Goal: Task Accomplishment & Management: Manage account settings

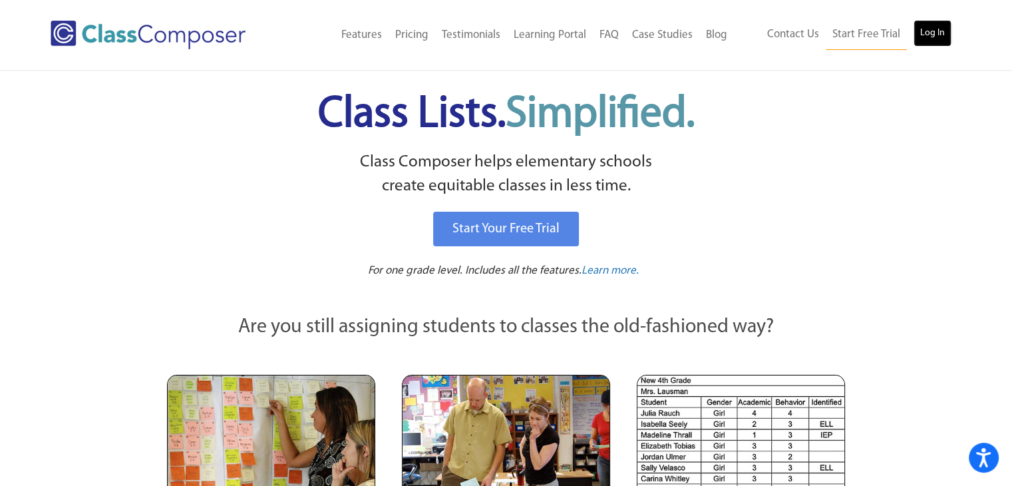
click at [930, 41] on link "Log In" at bounding box center [933, 33] width 38 height 27
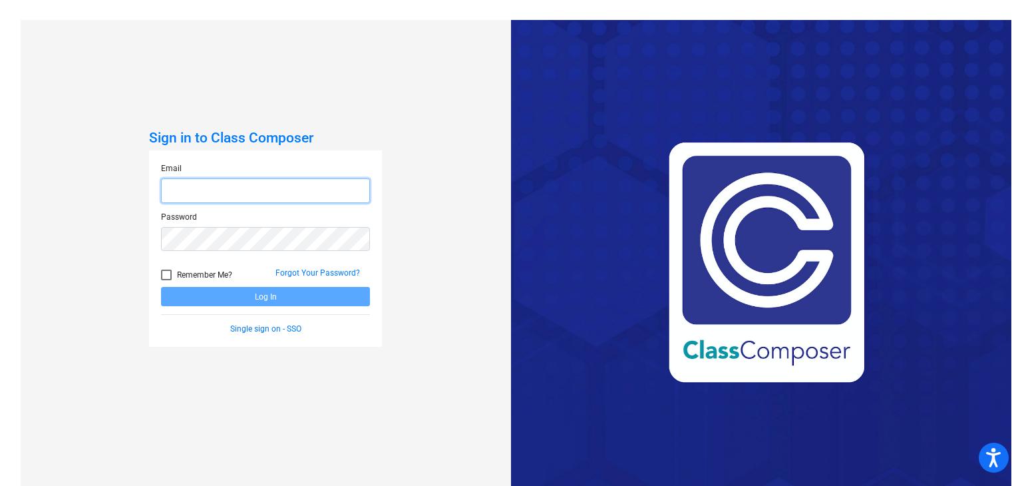
type input "[PERSON_NAME][EMAIL_ADDRESS][DOMAIN_NAME]"
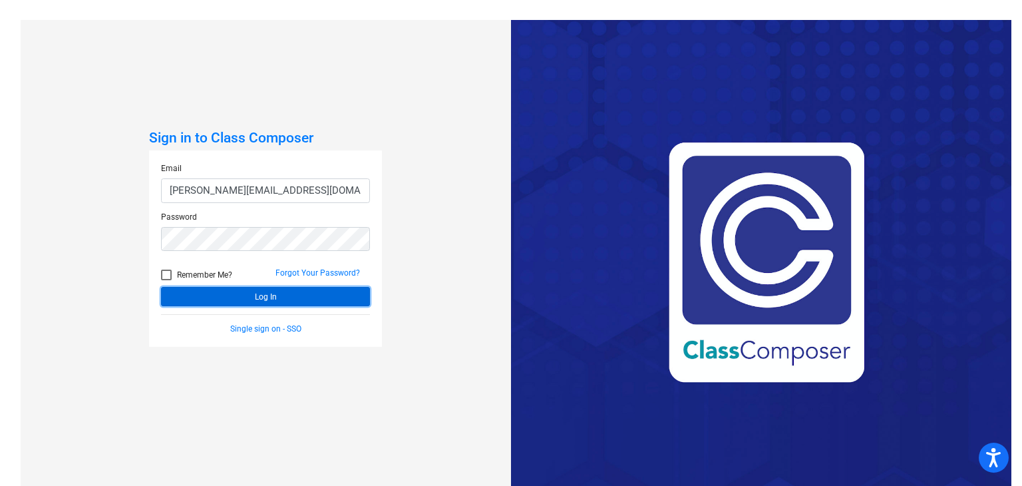
click at [227, 299] on button "Log In" at bounding box center [265, 296] width 209 height 19
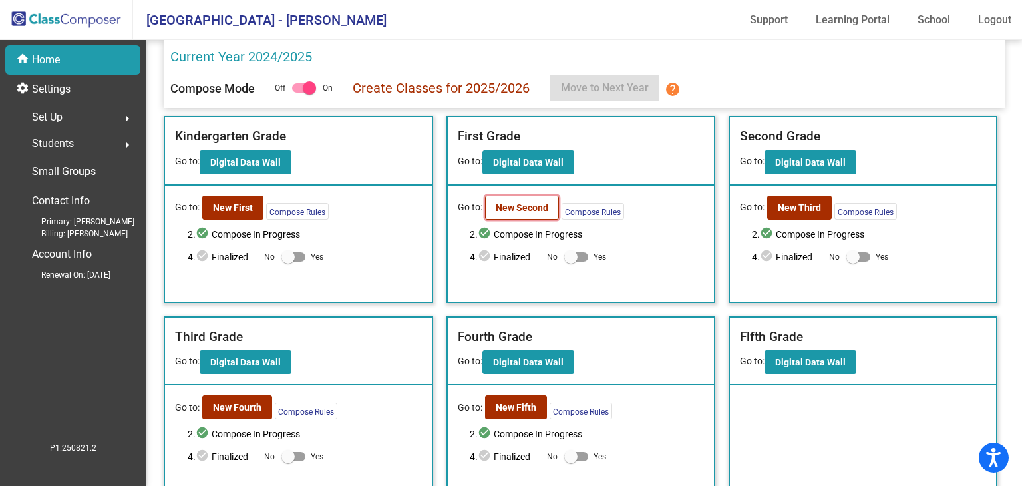
click at [496, 202] on b "New Second" at bounding box center [522, 207] width 53 height 11
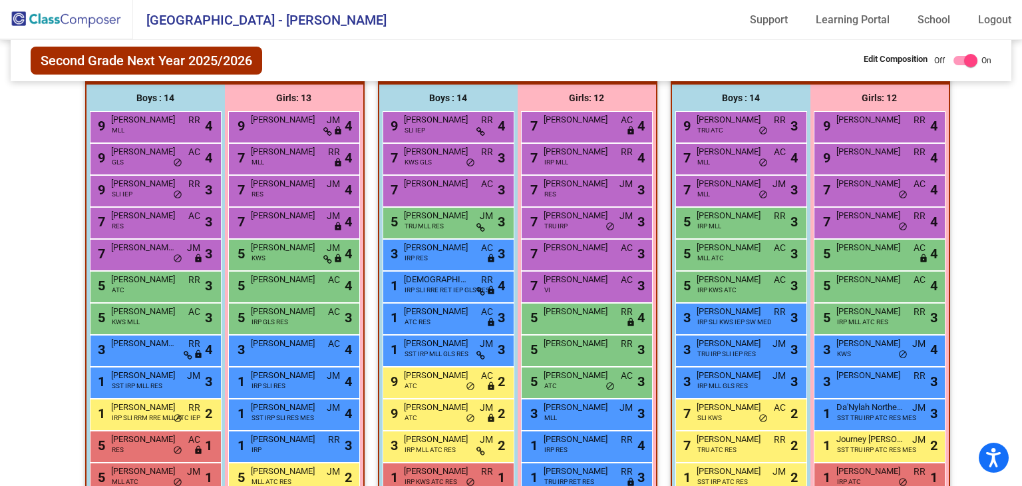
scroll to position [359, 0]
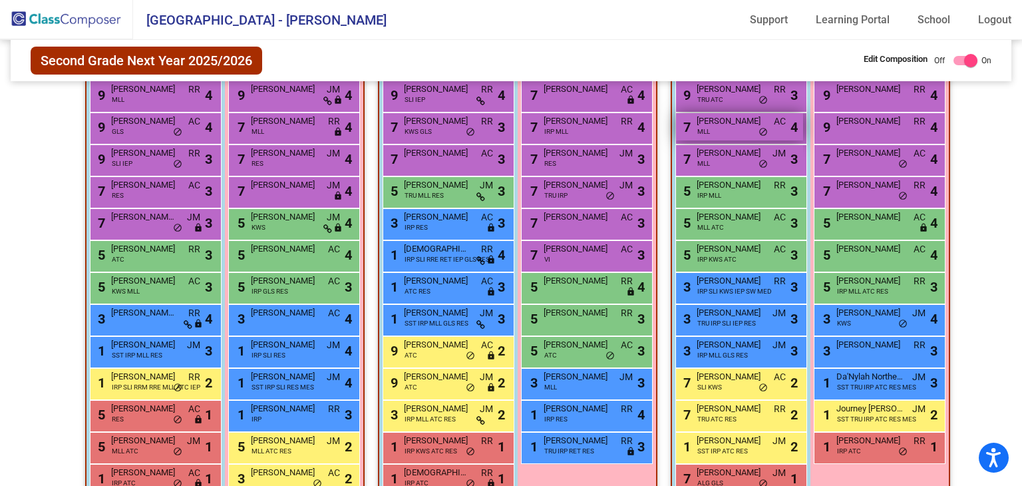
click at [729, 128] on div "7 [PERSON_NAME] MLL AC lock do_not_disturb_alt 4" at bounding box center [739, 126] width 127 height 27
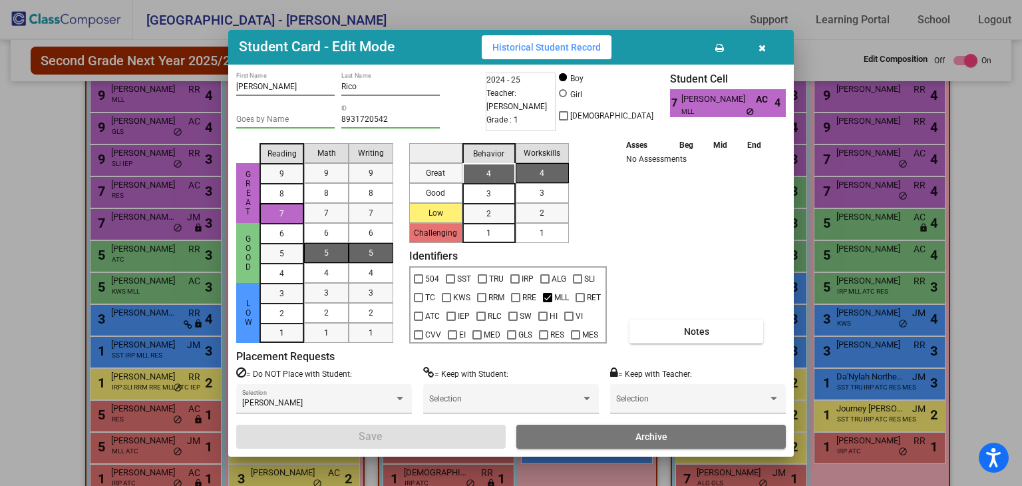
click at [762, 46] on icon "button" at bounding box center [762, 47] width 7 height 9
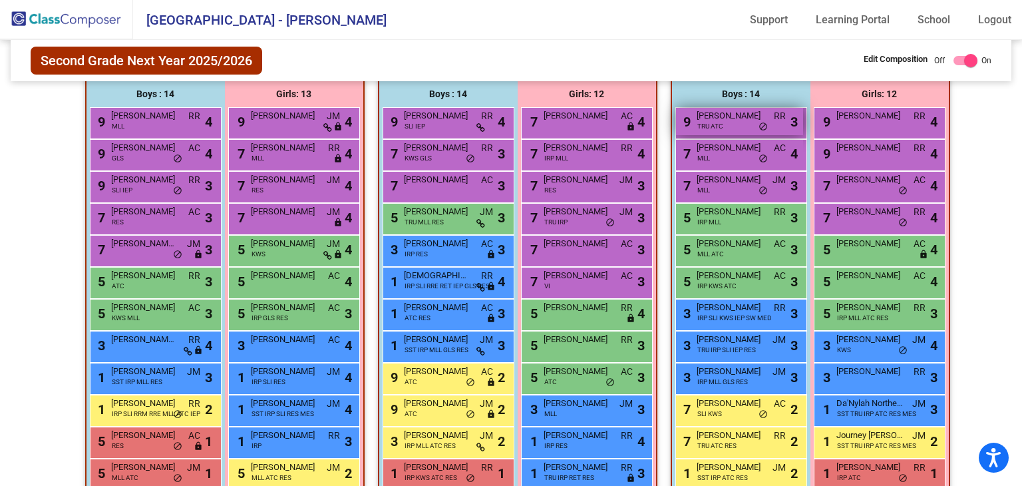
scroll to position [293, 0]
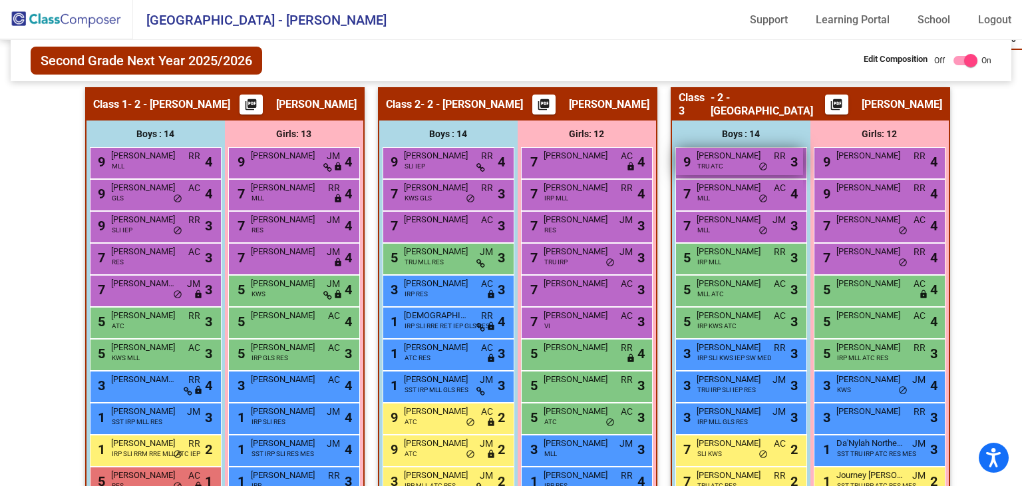
click at [766, 166] on div "9 [PERSON_NAME] TRU ATC RR lock do_not_disturb_alt 3" at bounding box center [739, 161] width 127 height 27
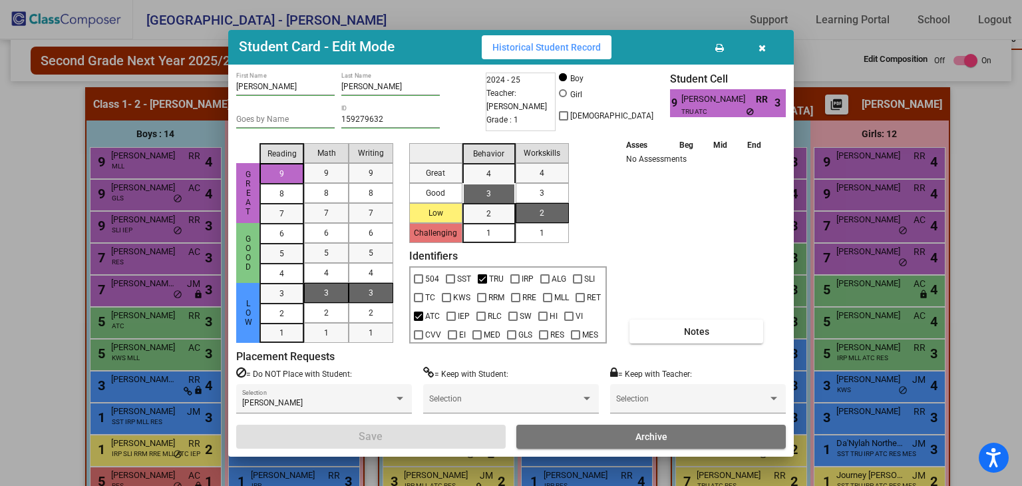
click at [759, 43] on icon "button" at bounding box center [762, 47] width 7 height 9
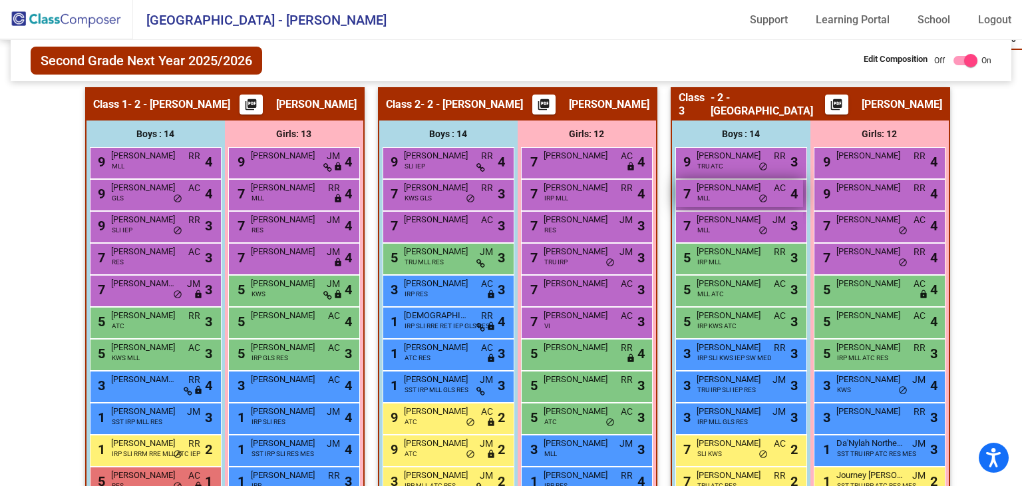
click at [732, 198] on div "7 [PERSON_NAME] MLL AC lock do_not_disturb_alt 4" at bounding box center [739, 193] width 127 height 27
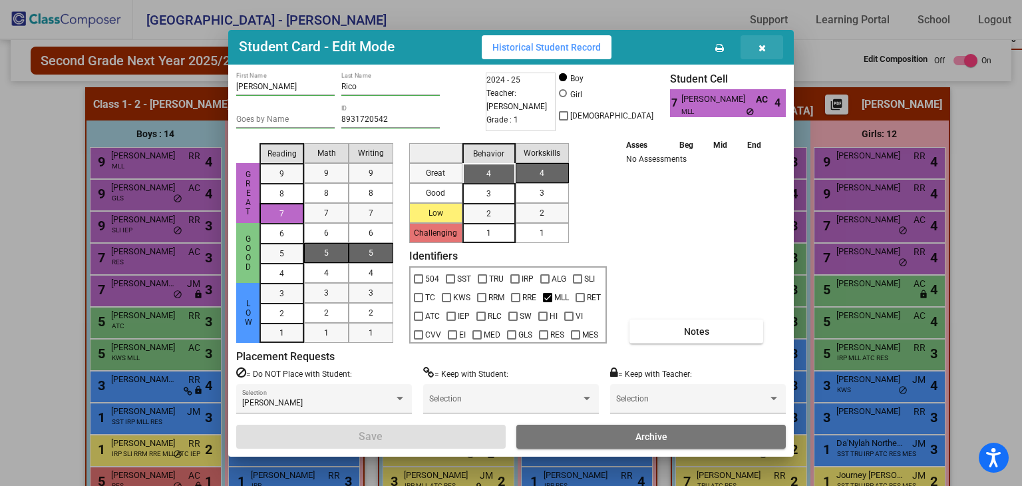
click at [764, 47] on icon "button" at bounding box center [762, 47] width 7 height 9
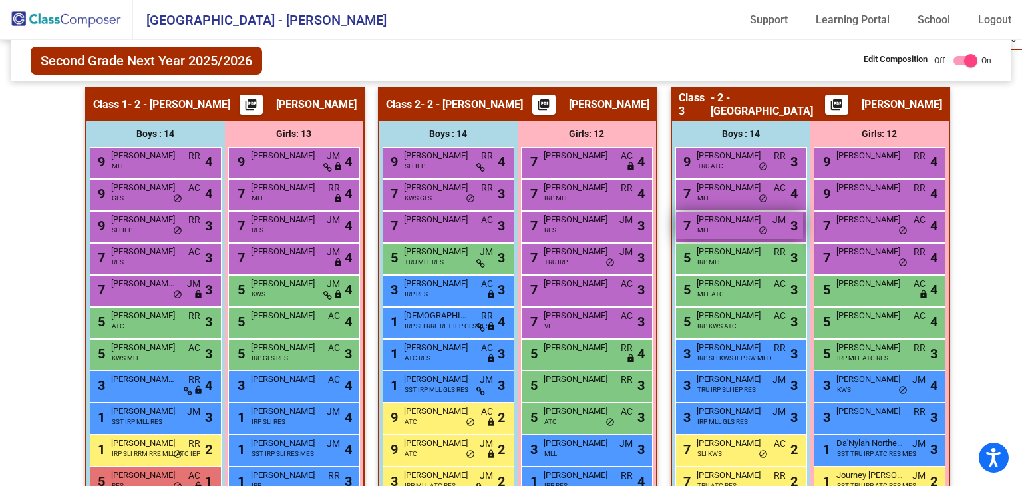
click at [743, 225] on div "7 [PERSON_NAME] MLL JM lock do_not_disturb_alt 3" at bounding box center [739, 225] width 127 height 27
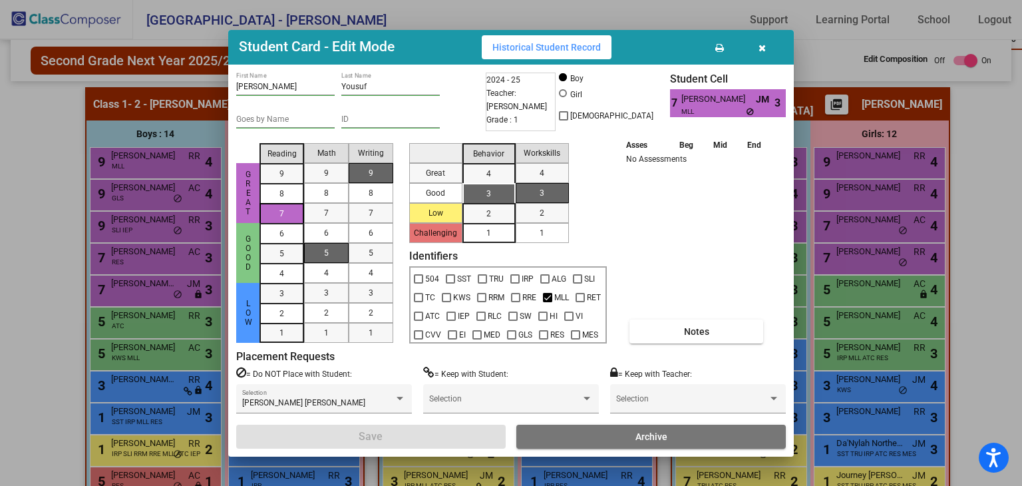
click at [755, 44] on button "button" at bounding box center [762, 47] width 43 height 24
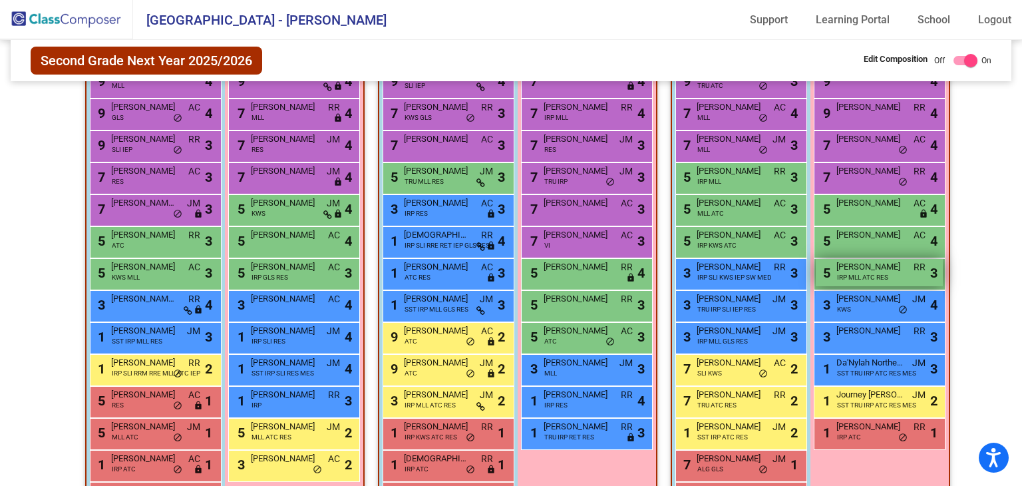
scroll to position [426, 0]
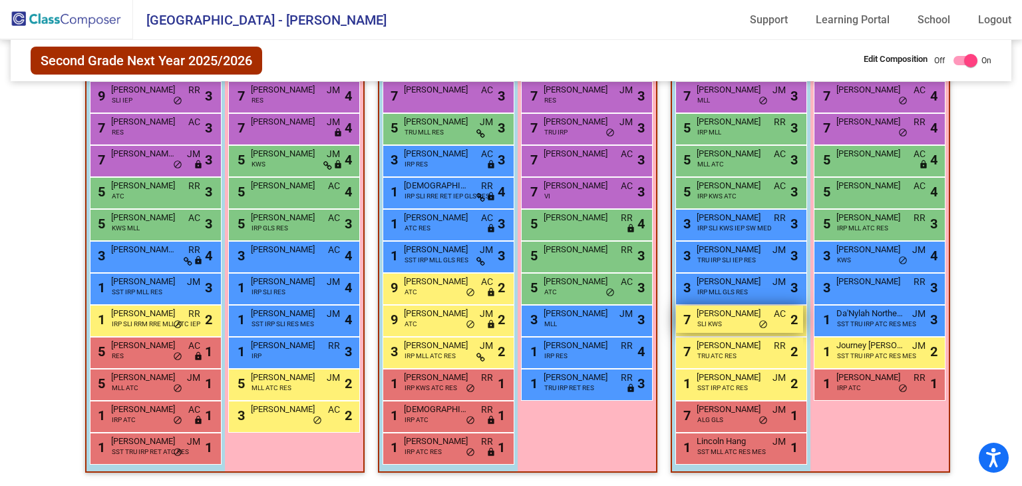
click at [732, 320] on div "7 [PERSON_NAME] SLI KWS AC lock do_not_disturb_alt 2" at bounding box center [739, 318] width 127 height 27
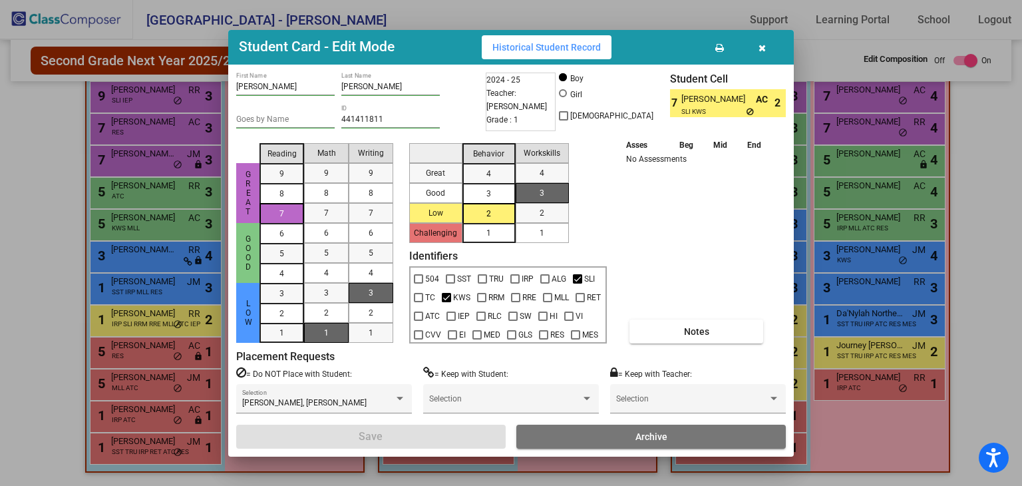
click at [766, 49] on button "button" at bounding box center [762, 47] width 43 height 24
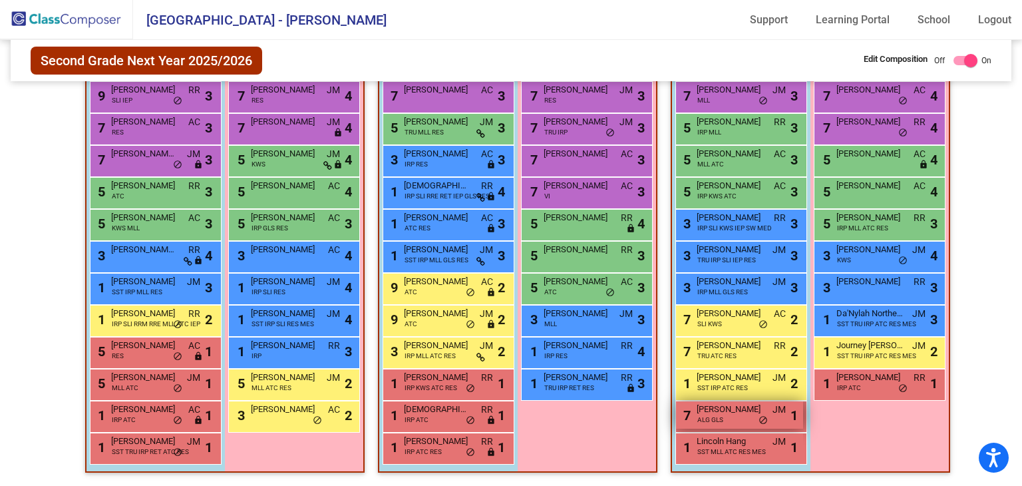
click at [759, 415] on span "do_not_disturb_alt" at bounding box center [763, 420] width 9 height 11
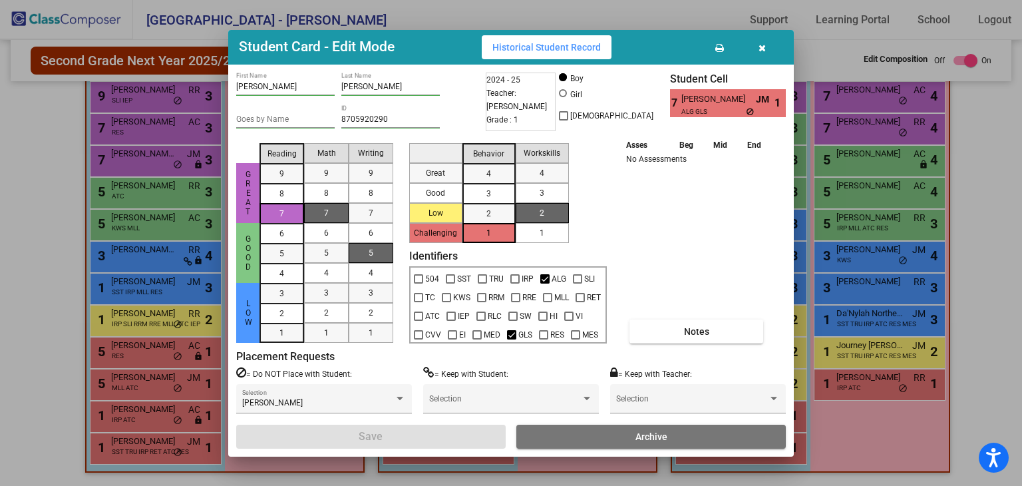
click at [762, 45] on icon "button" at bounding box center [762, 47] width 7 height 9
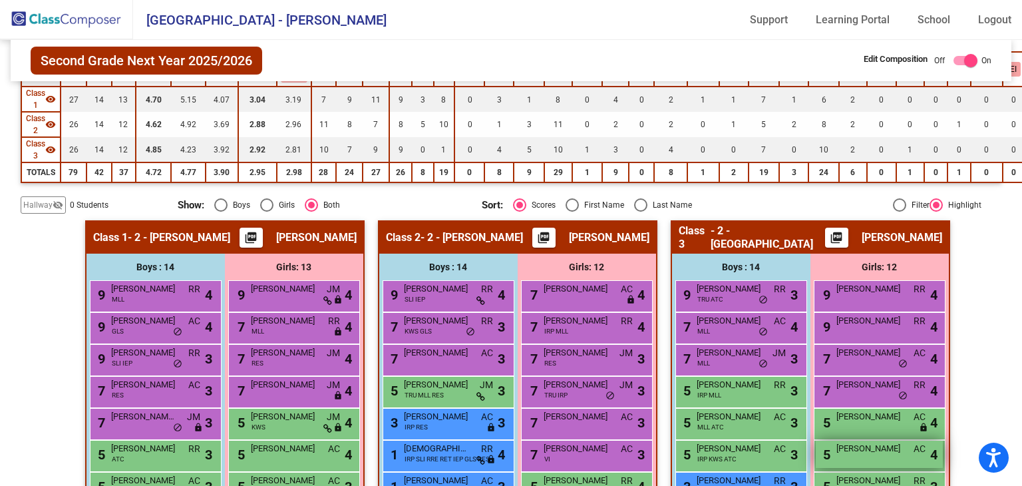
scroll to position [293, 0]
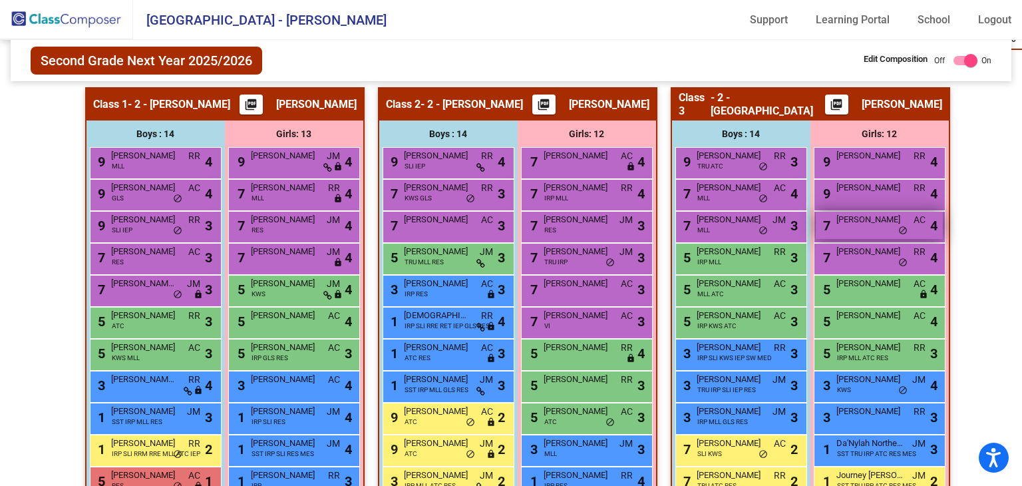
click at [877, 228] on div "7 Skylar Oglah AC lock do_not_disturb_alt 4" at bounding box center [879, 225] width 127 height 27
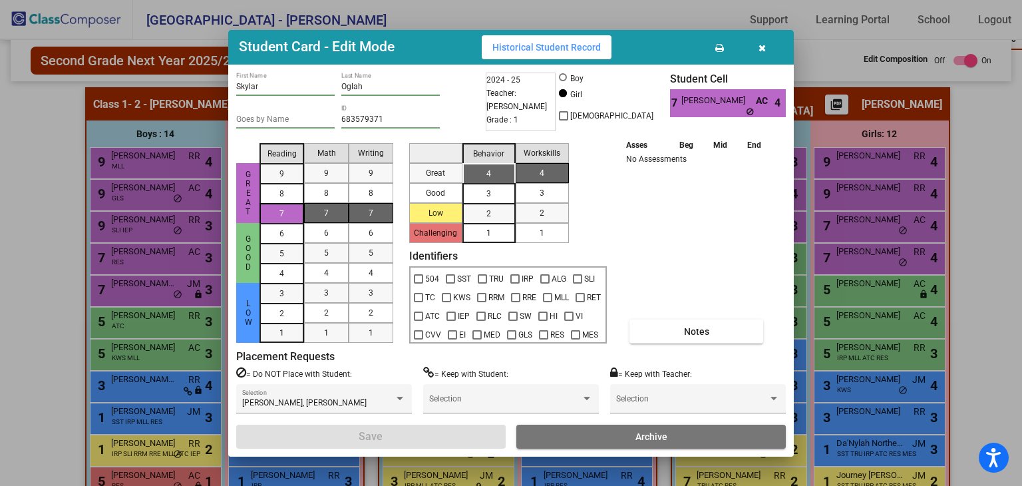
click at [761, 46] on icon "button" at bounding box center [762, 47] width 7 height 9
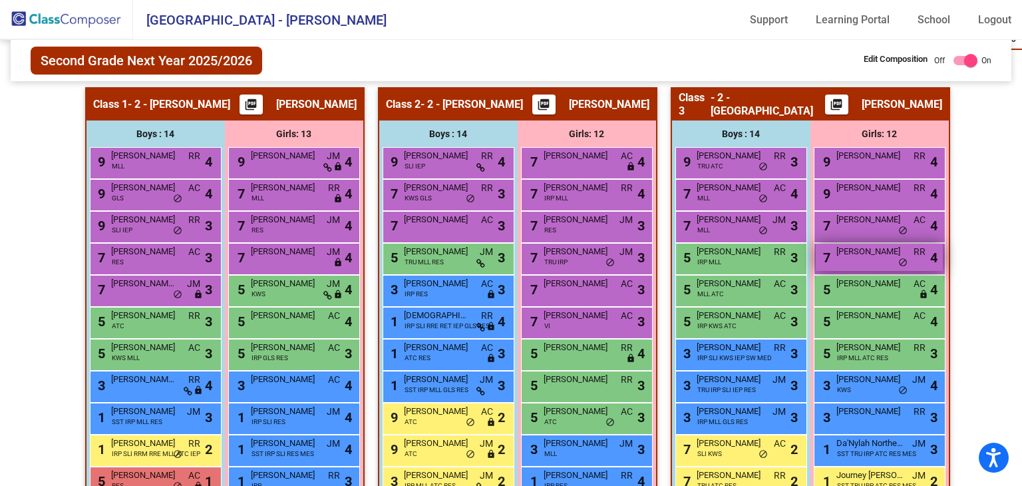
click at [870, 260] on div "7 [PERSON_NAME] RR lock do_not_disturb_alt 4" at bounding box center [879, 257] width 127 height 27
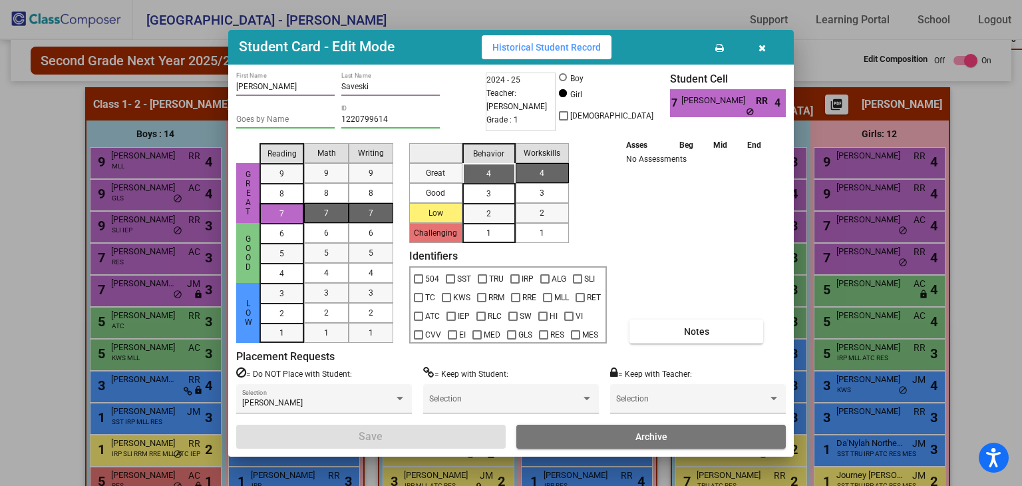
click at [759, 50] on icon "button" at bounding box center [762, 47] width 7 height 9
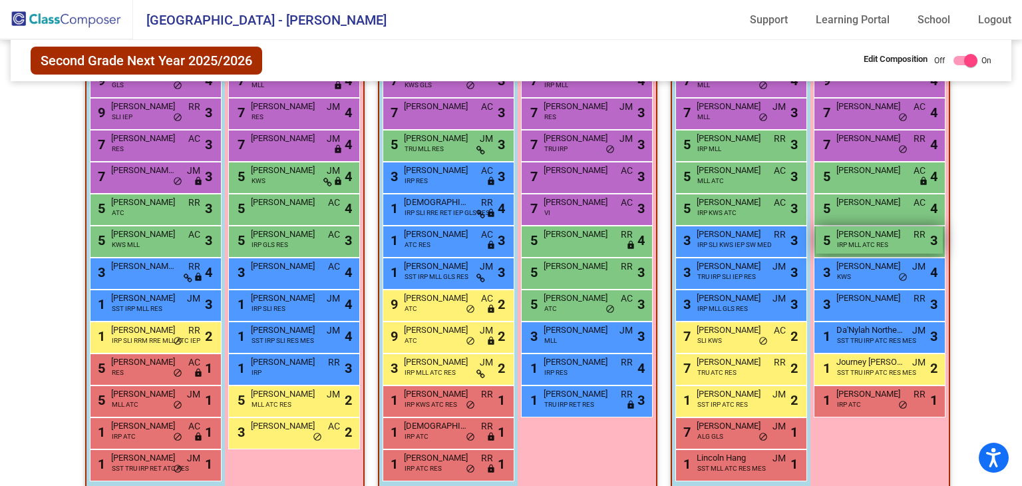
scroll to position [426, 0]
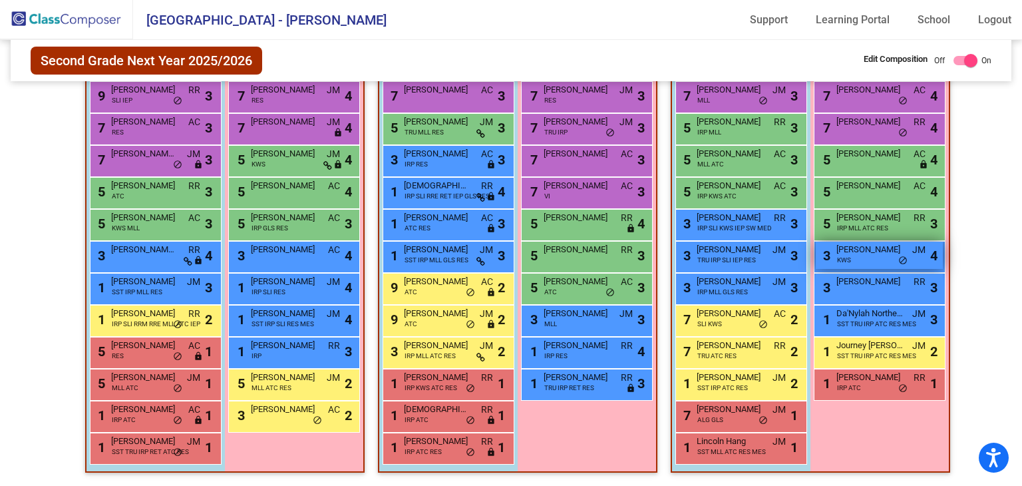
click at [876, 259] on div "3 [PERSON_NAME] KWS JM lock do_not_disturb_alt 4" at bounding box center [879, 255] width 127 height 27
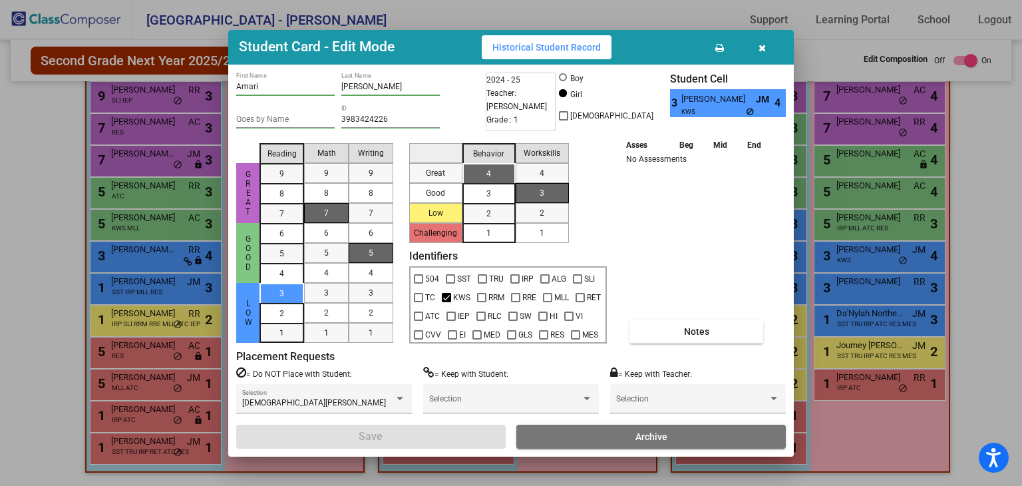
click at [761, 48] on icon "button" at bounding box center [762, 47] width 7 height 9
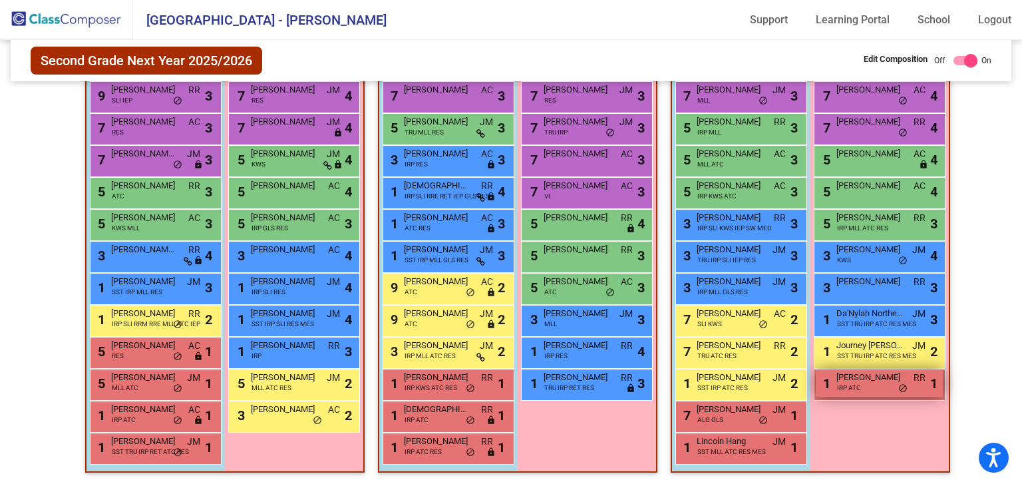
click at [883, 381] on div "1 [PERSON_NAME] IRP ATC RR lock do_not_disturb_alt 1" at bounding box center [879, 382] width 127 height 27
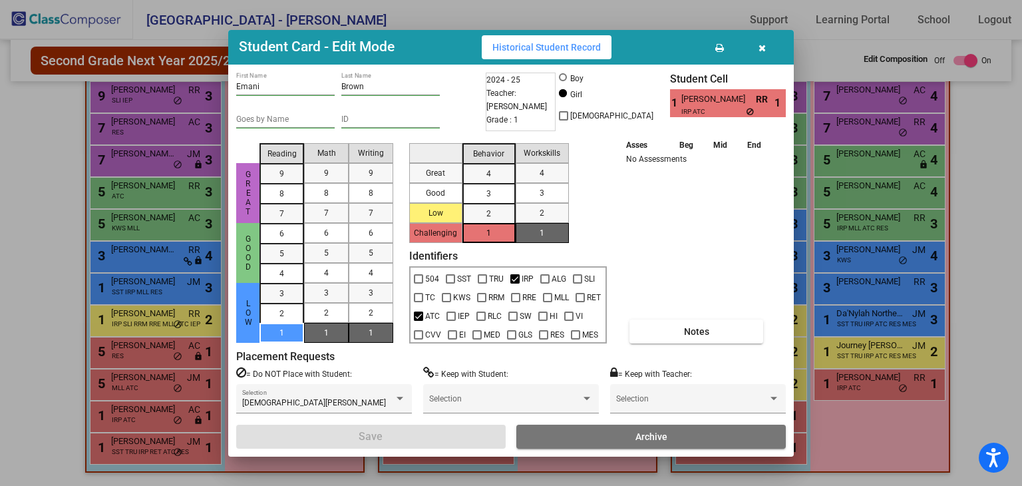
click at [761, 45] on icon "button" at bounding box center [762, 47] width 7 height 9
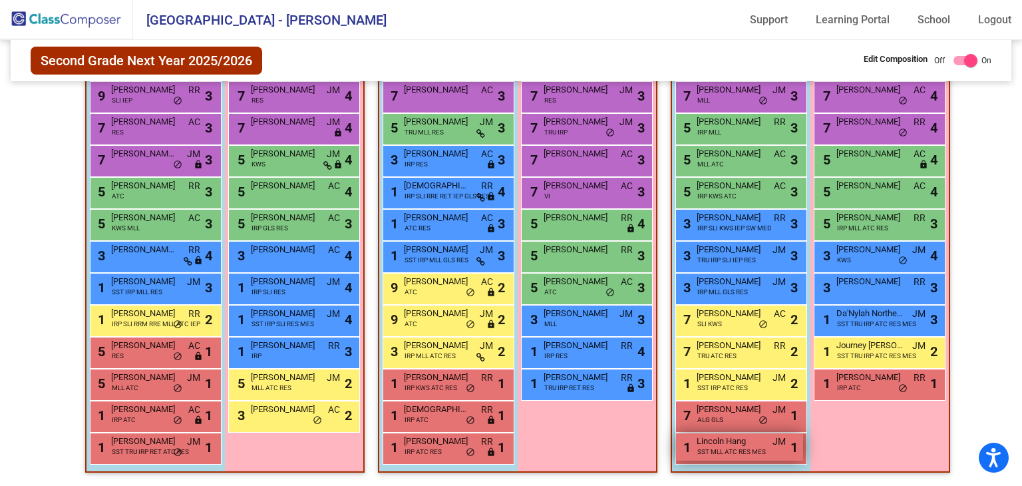
click at [717, 448] on span "SST MLL ATC RES MES" at bounding box center [731, 452] width 69 height 10
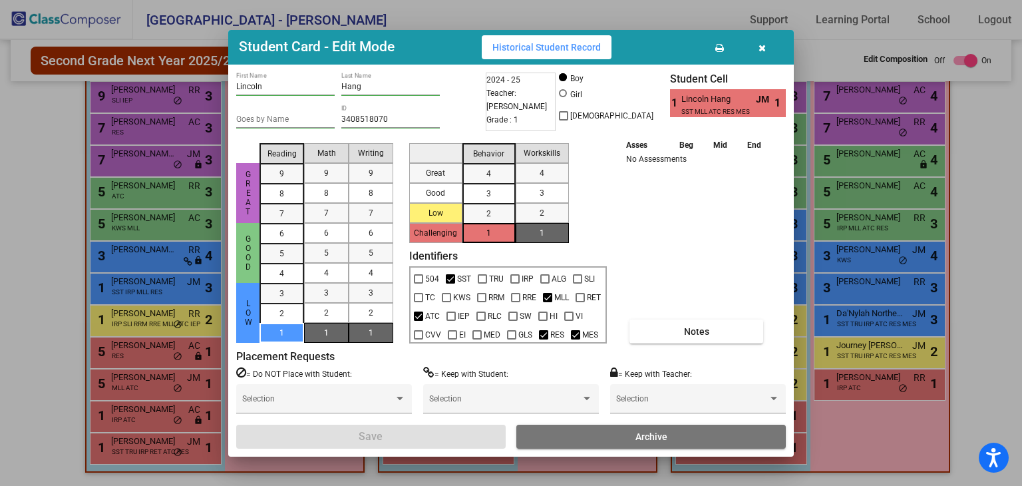
click at [763, 53] on icon "button" at bounding box center [762, 47] width 7 height 9
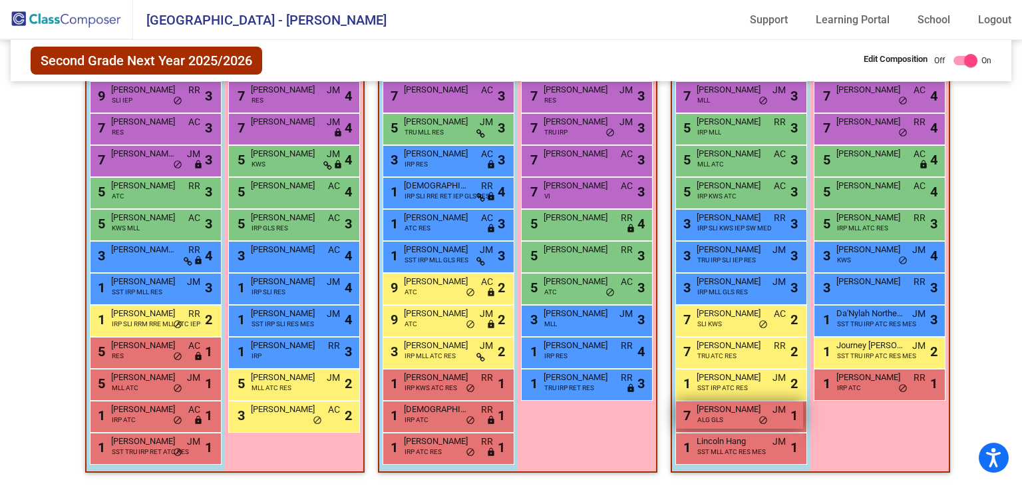
click at [724, 415] on div "7 [PERSON_NAME] ALG GLS JM lock do_not_disturb_alt 1" at bounding box center [739, 414] width 127 height 27
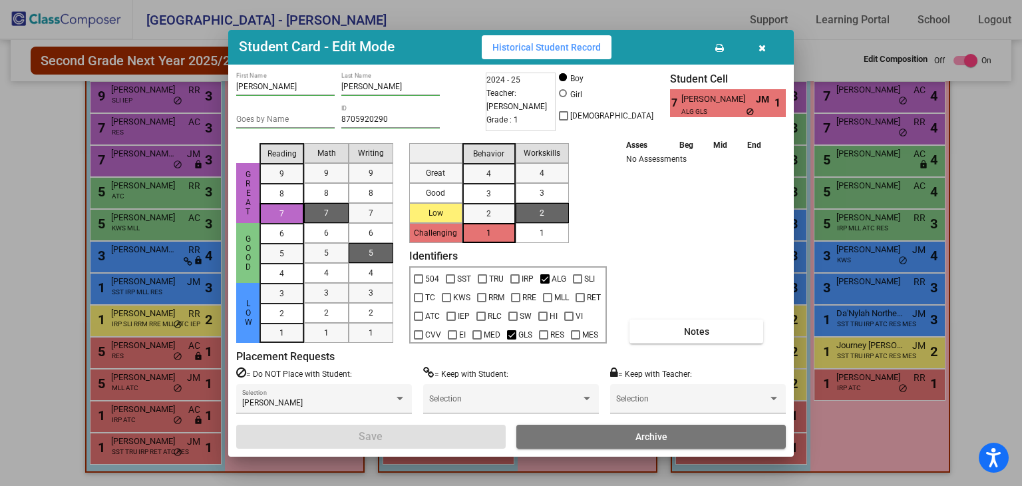
click at [767, 51] on button "button" at bounding box center [762, 47] width 43 height 24
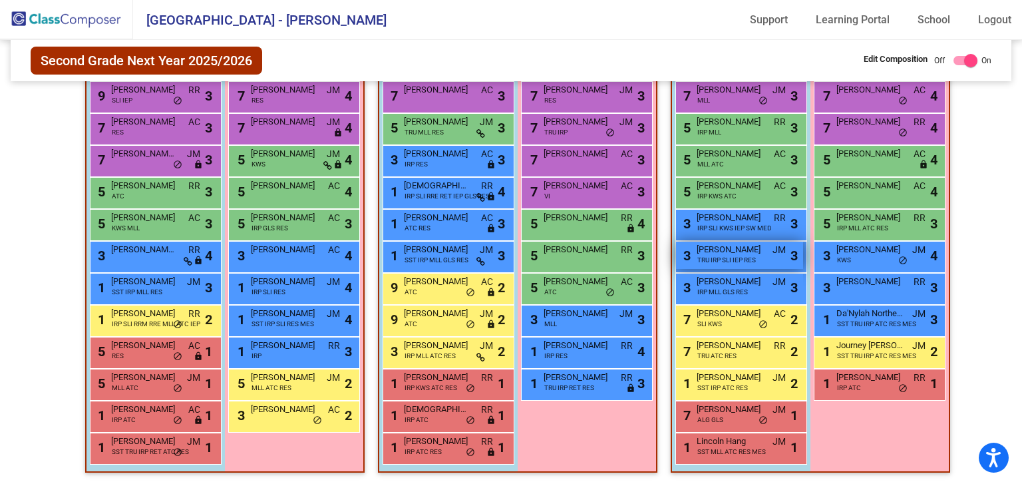
click at [737, 259] on div "3 [PERSON_NAME] TRU IRP SLI IEP RES JM lock do_not_disturb_alt 3" at bounding box center [739, 255] width 127 height 27
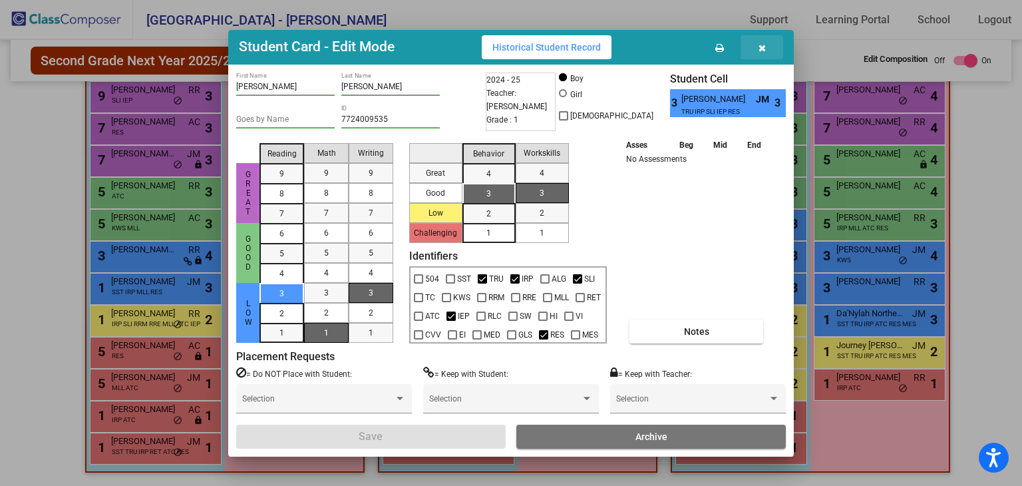
click at [764, 49] on icon "button" at bounding box center [762, 47] width 7 height 9
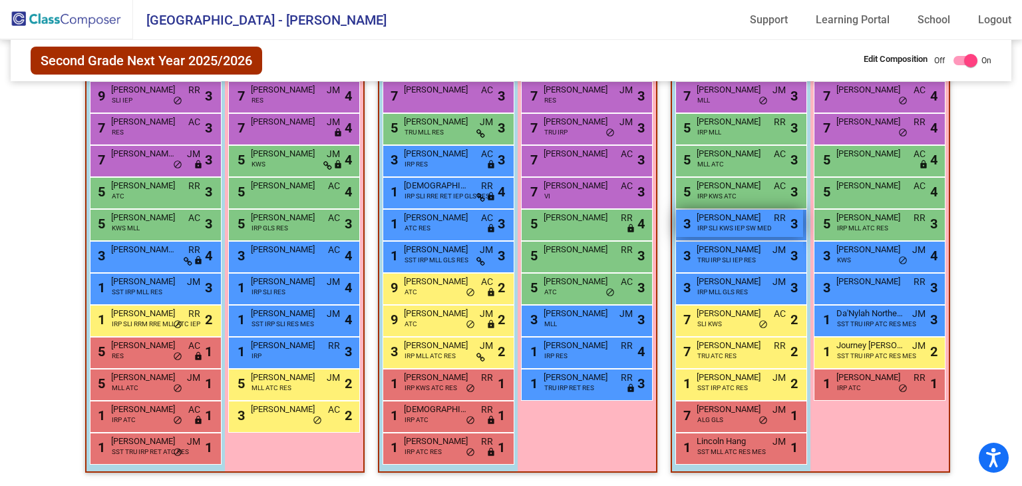
click at [738, 223] on span "IRP SLI KWS IEP SW MED" at bounding box center [734, 228] width 75 height 10
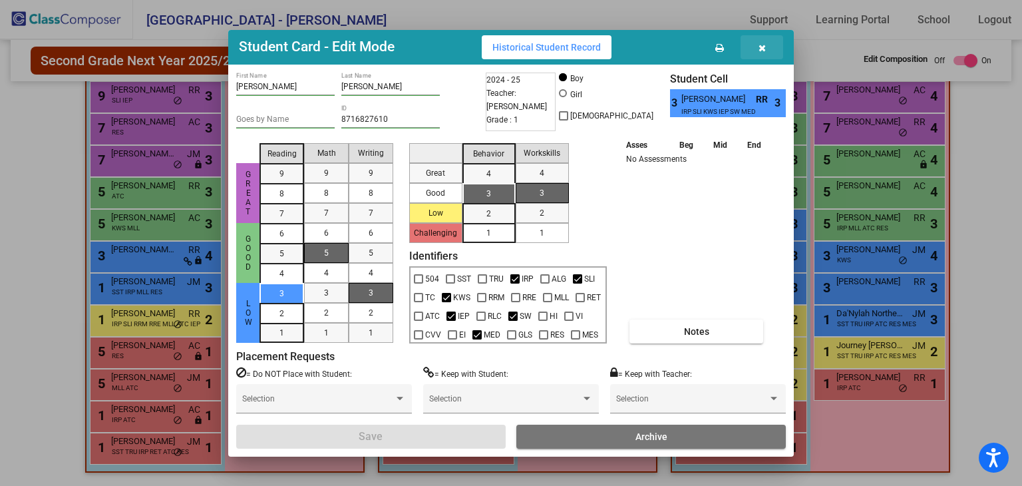
click at [760, 49] on icon "button" at bounding box center [762, 47] width 7 height 9
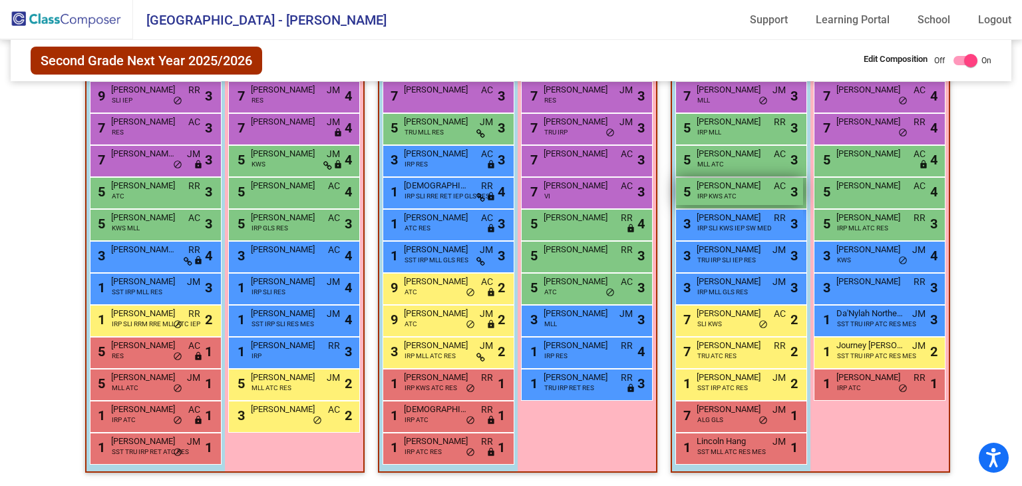
click at [711, 182] on span "[PERSON_NAME]" at bounding box center [730, 185] width 67 height 13
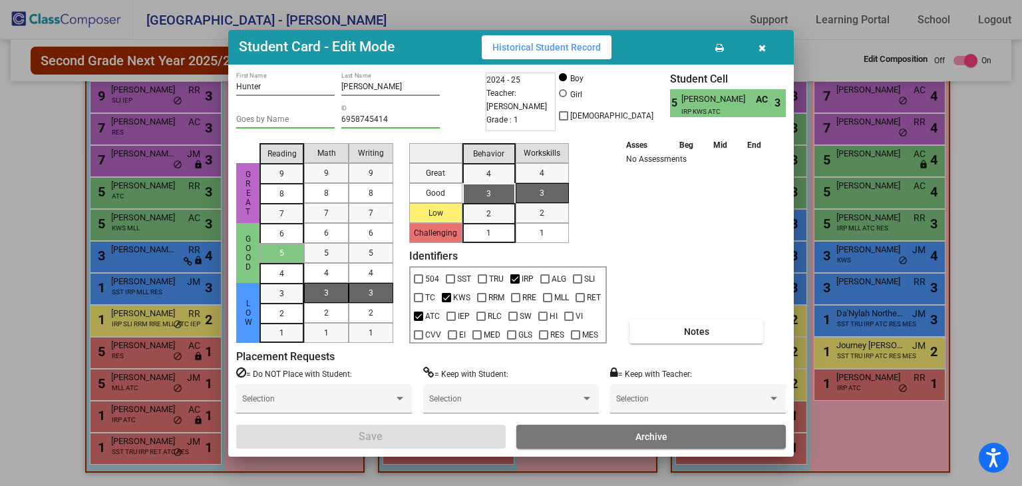
click at [763, 51] on icon "button" at bounding box center [762, 47] width 7 height 9
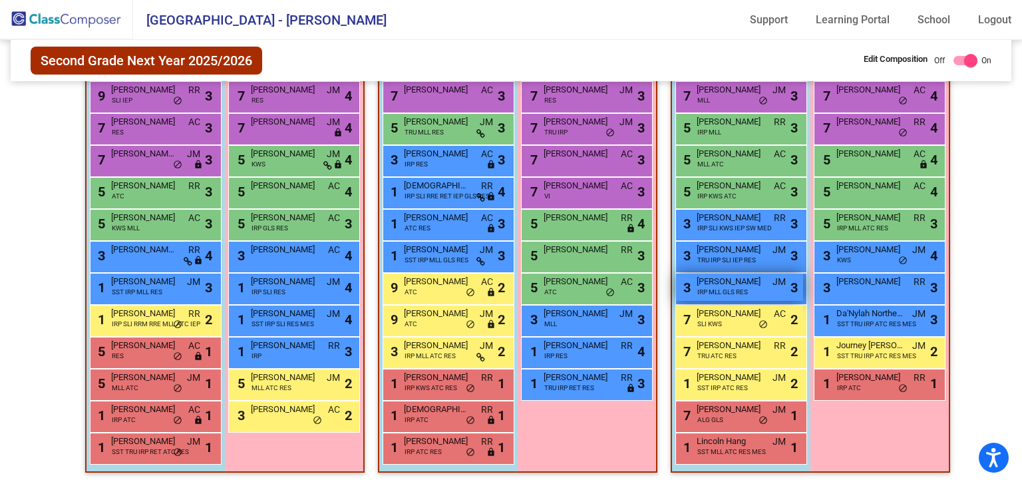
click at [753, 287] on div "3 [PERSON_NAME] IRP MLL GLS RES JM lock do_not_disturb_alt 3" at bounding box center [739, 287] width 127 height 27
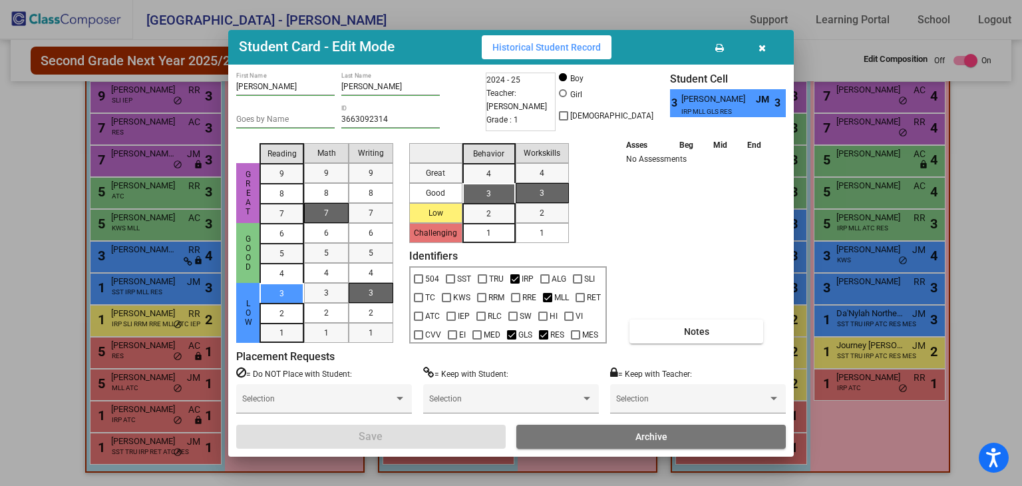
click at [763, 47] on icon "button" at bounding box center [762, 47] width 7 height 9
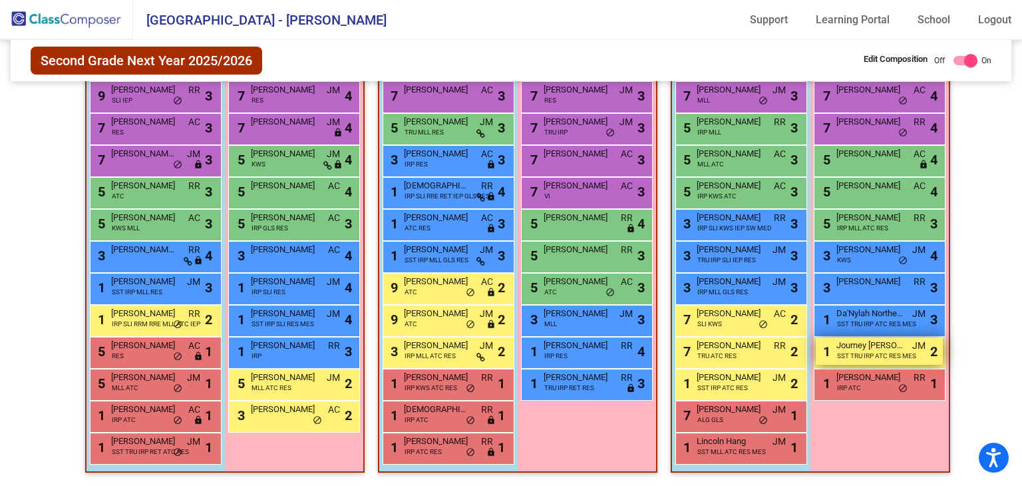
click at [841, 351] on span "SST TRU IRP ATC RES MES" at bounding box center [876, 356] width 79 height 10
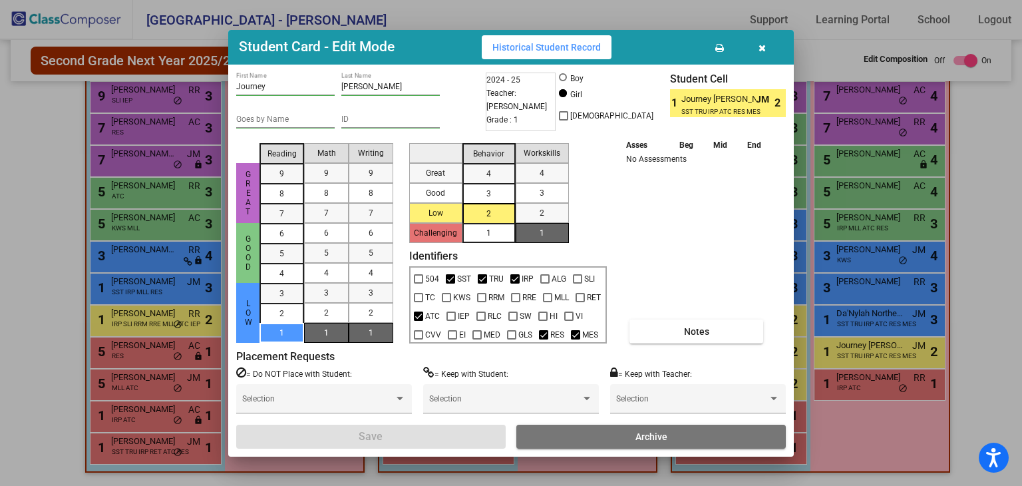
click at [765, 47] on icon "button" at bounding box center [762, 47] width 7 height 9
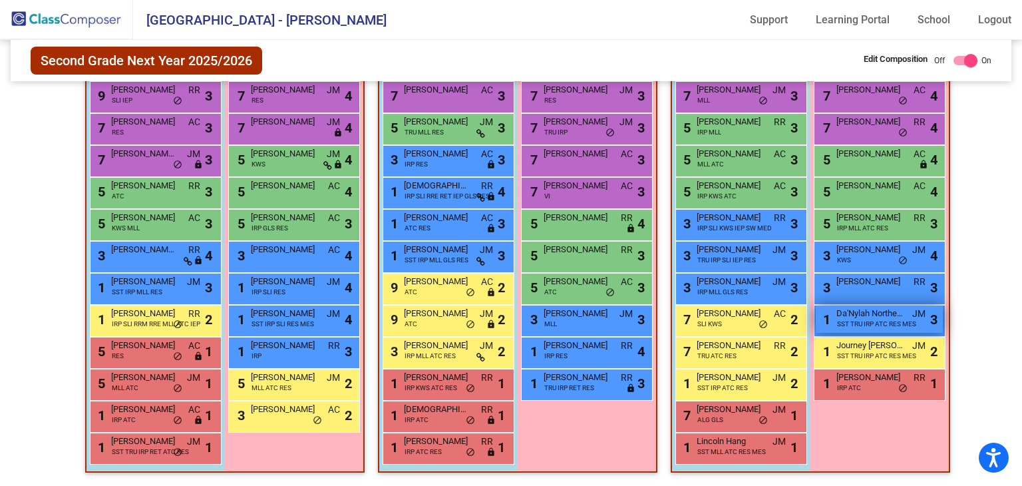
click at [857, 319] on span "SST TRU IRP ATC RES MES" at bounding box center [876, 324] width 79 height 10
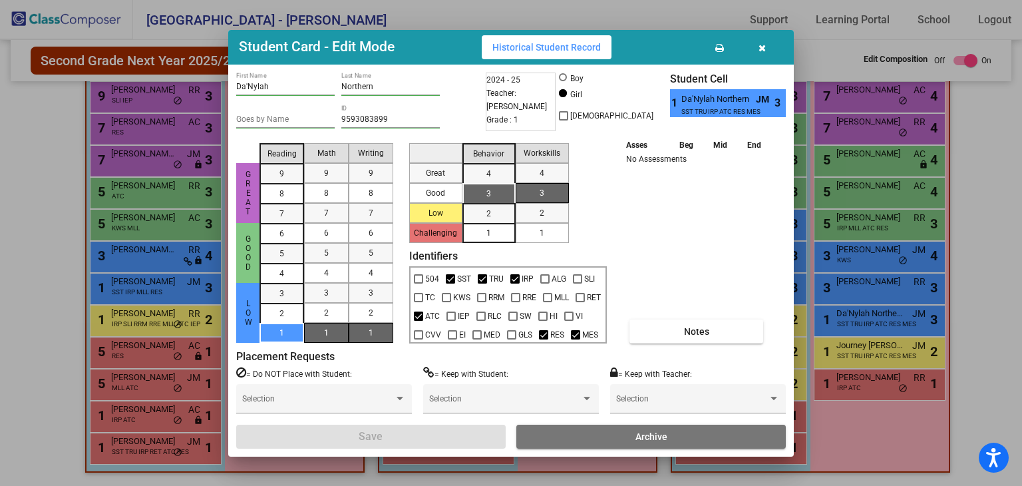
click at [249, 83] on input "Da'Nylah" at bounding box center [285, 87] width 98 height 9
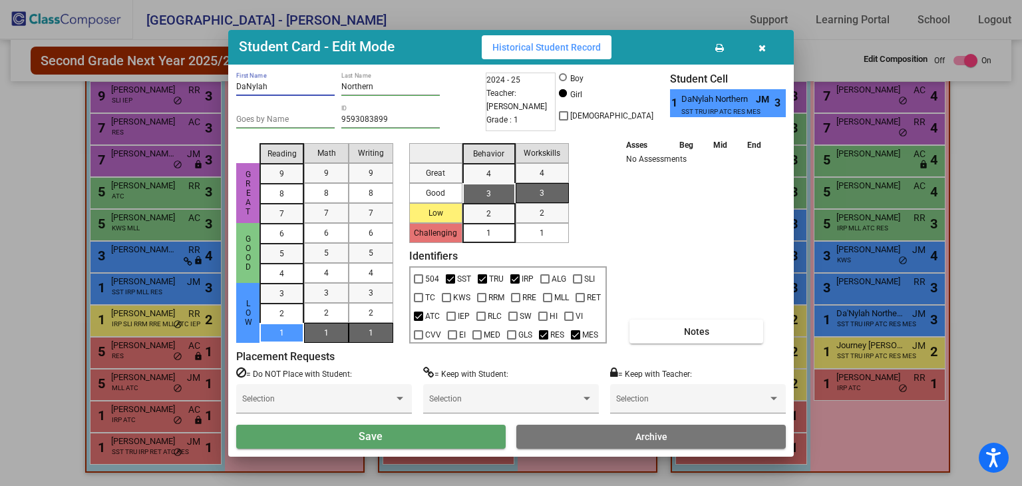
type input "DaNylah"
click at [373, 432] on span "Save" at bounding box center [371, 436] width 24 height 13
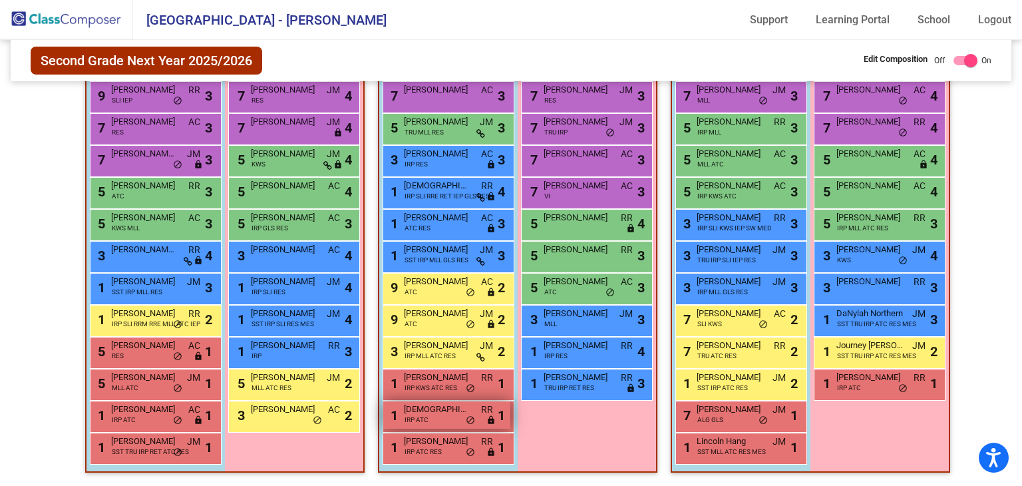
click at [431, 413] on div "1 [DEMOGRAPHIC_DATA][PERSON_NAME] IRP ATC RR lock do_not_disturb_alt 1" at bounding box center [446, 414] width 127 height 27
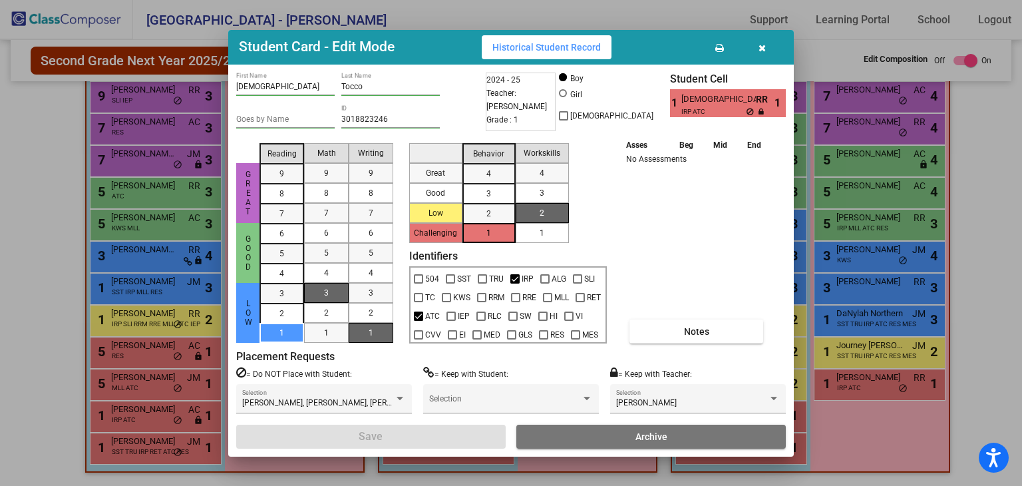
click at [759, 46] on icon "button" at bounding box center [762, 47] width 7 height 9
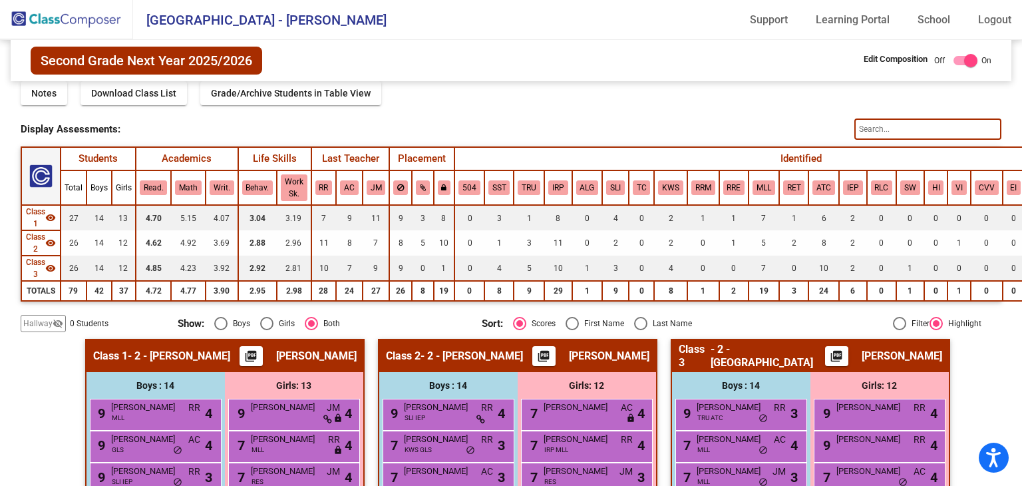
scroll to position [0, 0]
